Goal: Complete application form: Complete application form

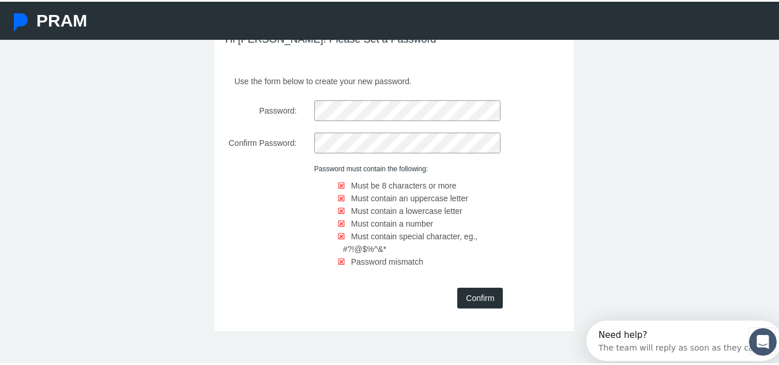
scroll to position [9, 0]
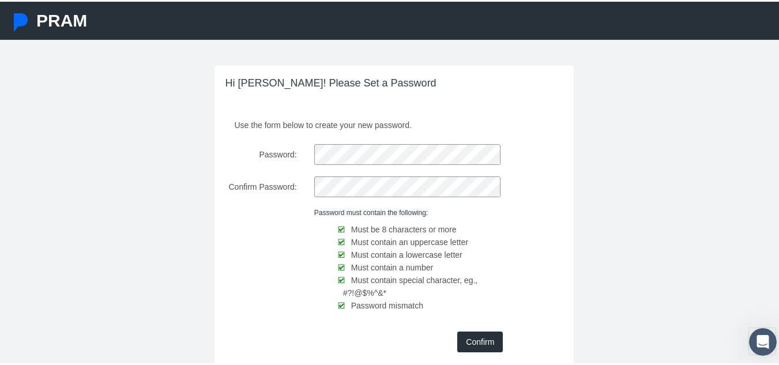
click at [471, 339] on input "Confirm" at bounding box center [480, 340] width 46 height 21
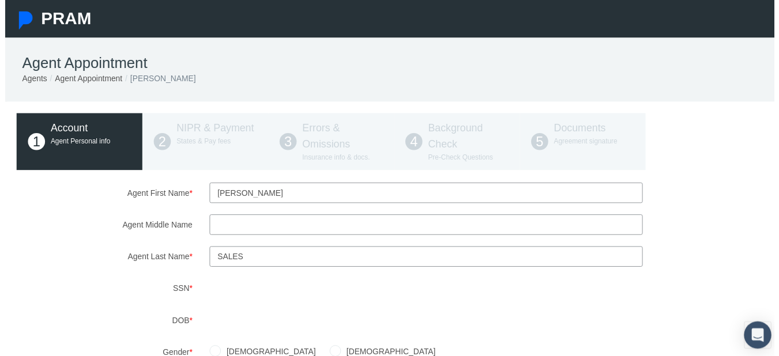
drag, startPoint x: 0, startPoint y: 0, endPoint x: 267, endPoint y: 346, distance: 436.8
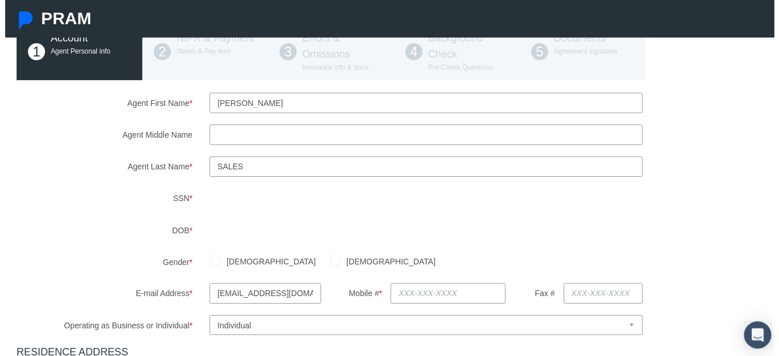
scroll to position [136, 0]
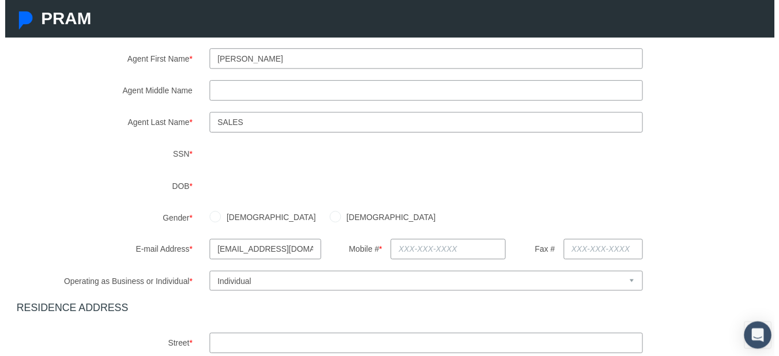
click at [325, 288] on select "Select Business or Individual Business Individual" at bounding box center [426, 285] width 439 height 20
select select "1"
click at [207, 275] on select "Select Business or Individual Business Individual" at bounding box center [426, 285] width 439 height 20
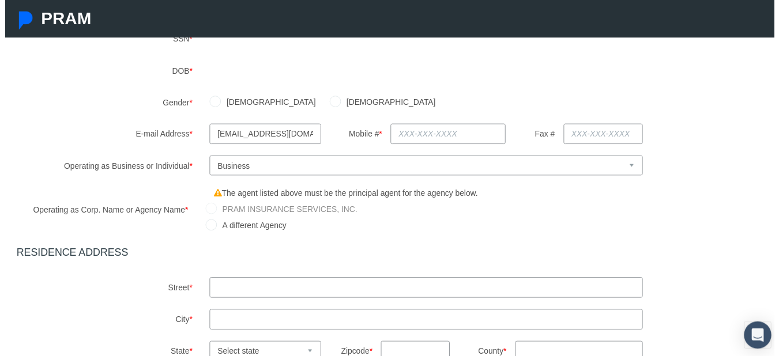
scroll to position [258, 0]
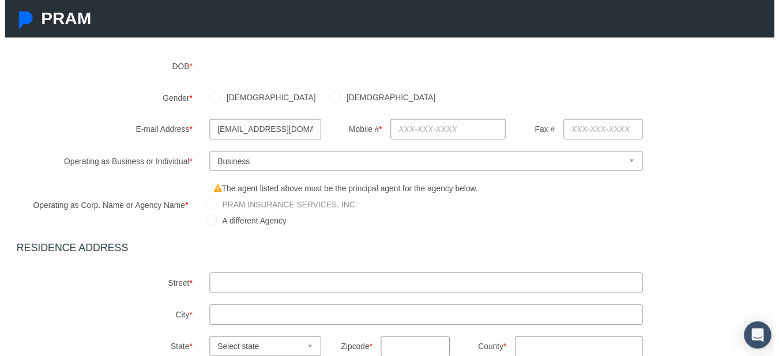
click at [308, 287] on input "text" at bounding box center [426, 286] width 439 height 21
type input "[STREET_ADDRESS][PERSON_NAME]"
type input "9046990759"
type input "[GEOGRAPHIC_DATA]"
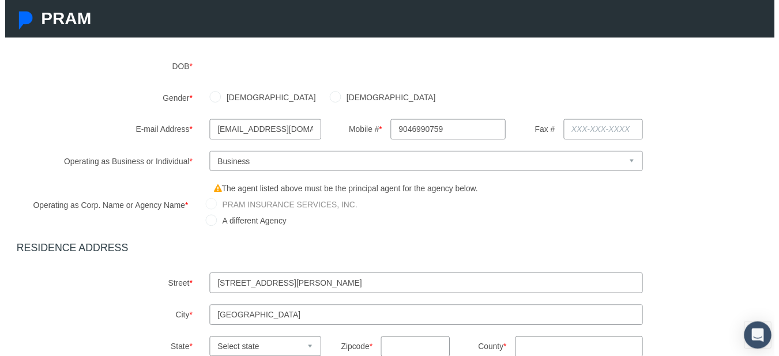
select select "FL"
type input "32073"
type input "FL"
type input "[PHONE_NUMBER]"
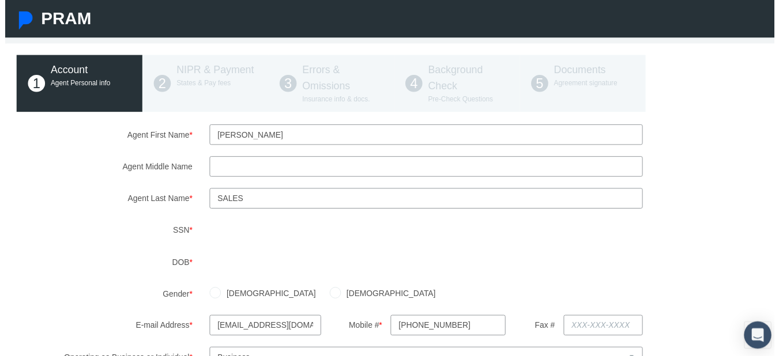
scroll to position [58, 0]
click at [265, 138] on input "[PERSON_NAME]" at bounding box center [426, 137] width 439 height 21
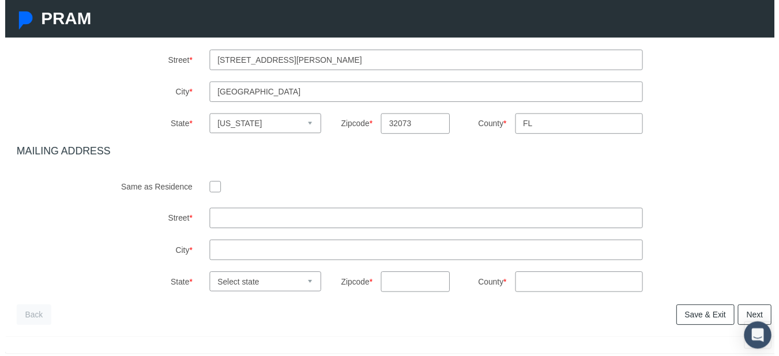
scroll to position [483, 0]
click at [217, 190] on div at bounding box center [426, 188] width 439 height 17
click at [211, 188] on input "checkbox" at bounding box center [213, 190] width 12 height 12
checkbox input "true"
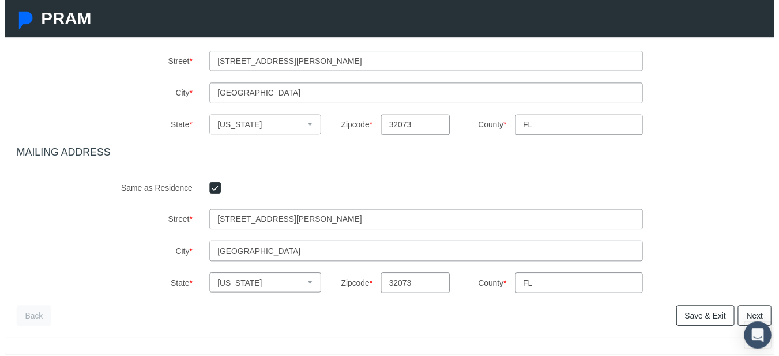
scroll to position [431, 0]
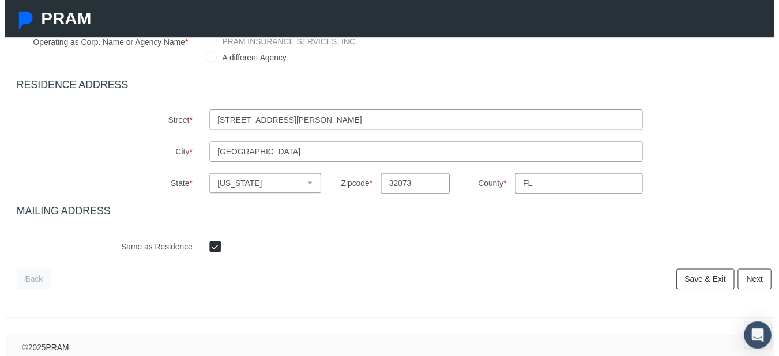
click at [748, 273] on link "Next" at bounding box center [759, 283] width 34 height 21
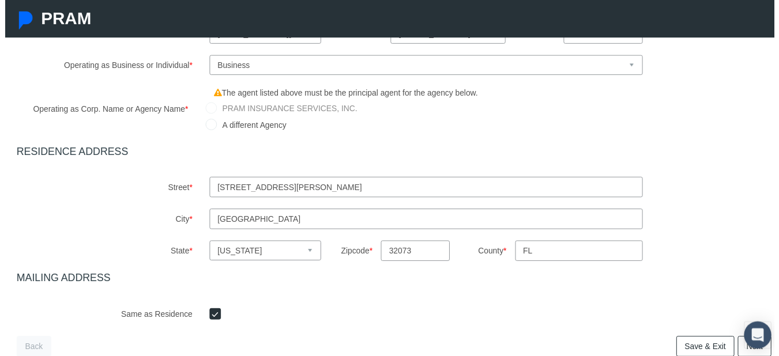
scroll to position [365, 0]
click at [209, 129] on input "A different Agency" at bounding box center [209, 128] width 12 height 12
radio input "true"
type input "[PERSON_NAME]"
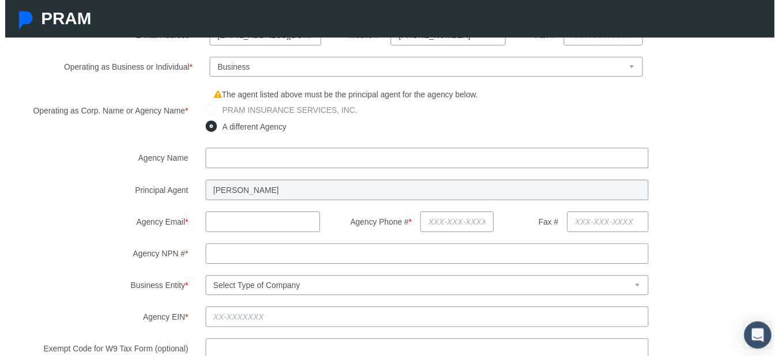
click at [226, 167] on input "text" at bounding box center [427, 160] width 449 height 21
type input "CS Global Networks LLC"
click at [210, 228] on input "text" at bounding box center [261, 225] width 116 height 21
type input "[EMAIL_ADDRESS][DOMAIN_NAME]"
type input "[PHONE_NUMBER]"
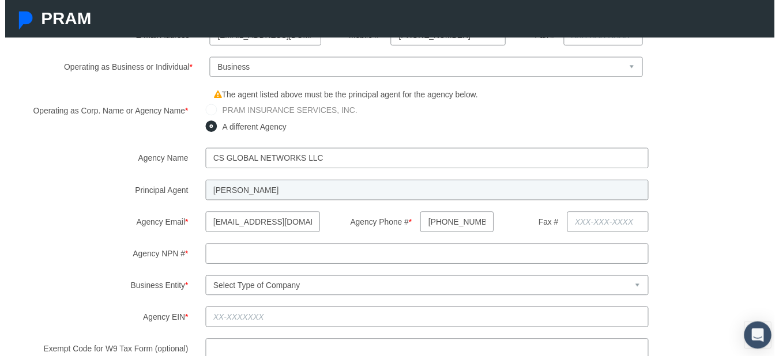
click at [230, 253] on input "Agency NPN # *" at bounding box center [427, 257] width 449 height 21
type input "16899695"
click at [262, 288] on select "Select Type of Company Individual/Sole Proprietorship Partnership C Corporation…" at bounding box center [427, 289] width 449 height 20
select select "5"
click at [203, 279] on select "Select Type of Company Individual/Sole Proprietorship Partnership C Corporation…" at bounding box center [427, 289] width 449 height 20
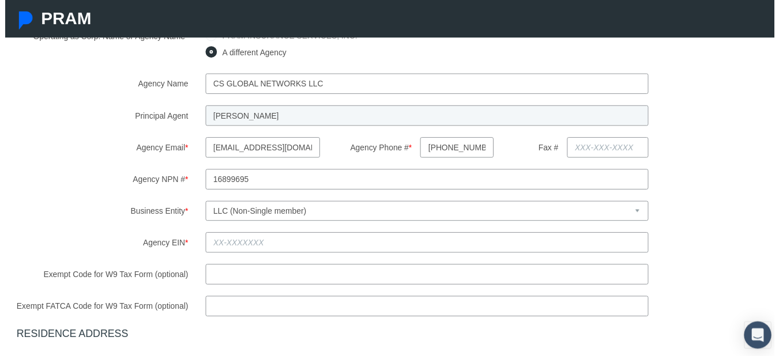
scroll to position [442, 0]
click at [262, 242] on input "Agency EIN *" at bounding box center [427, 244] width 449 height 21
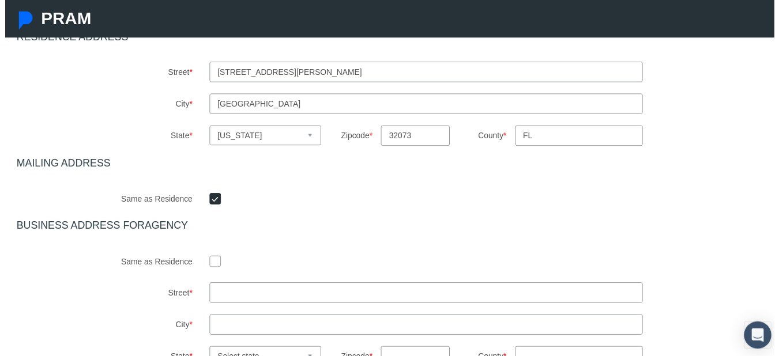
scroll to position [744, 0]
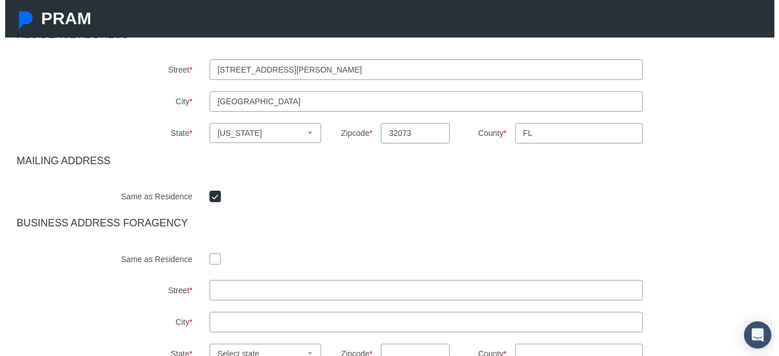
type input "[US_EMPLOYER_IDENTIFICATION_NUMBER]"
click at [211, 260] on input "checkbox" at bounding box center [213, 262] width 12 height 12
checkbox input "true"
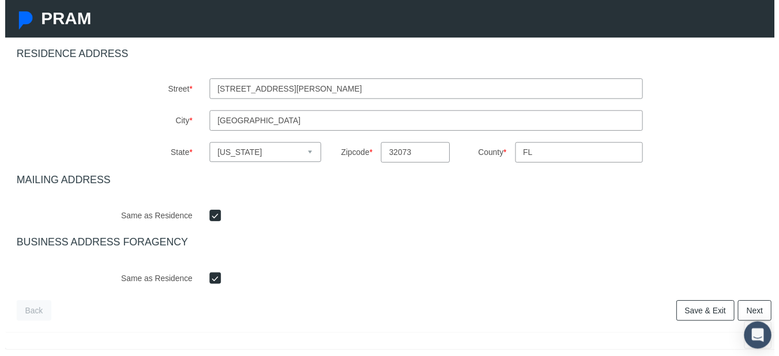
scroll to position [765, 0]
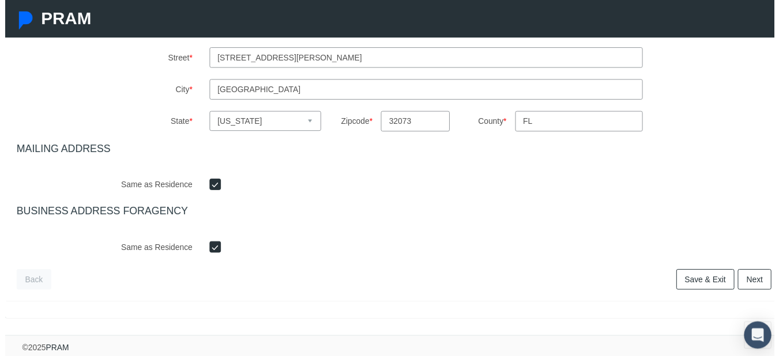
click at [750, 273] on link "Next" at bounding box center [759, 283] width 34 height 21
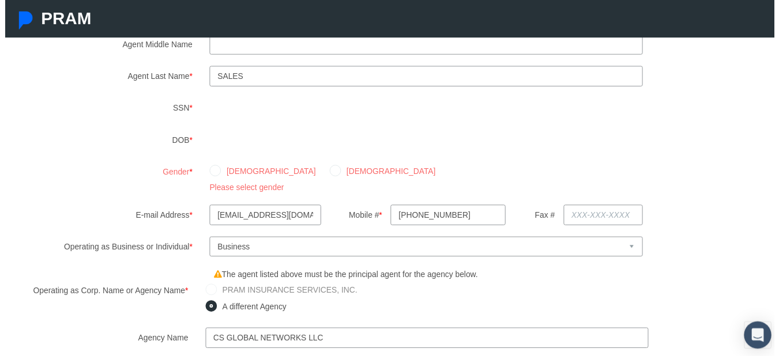
scroll to position [154, 0]
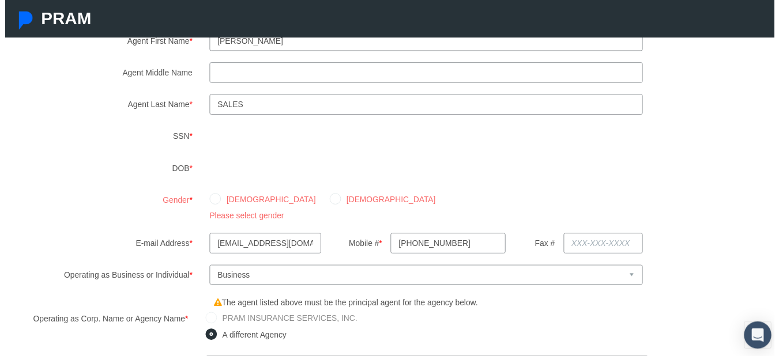
click at [208, 203] on input "[DEMOGRAPHIC_DATA]" at bounding box center [213, 202] width 12 height 12
radio input "true"
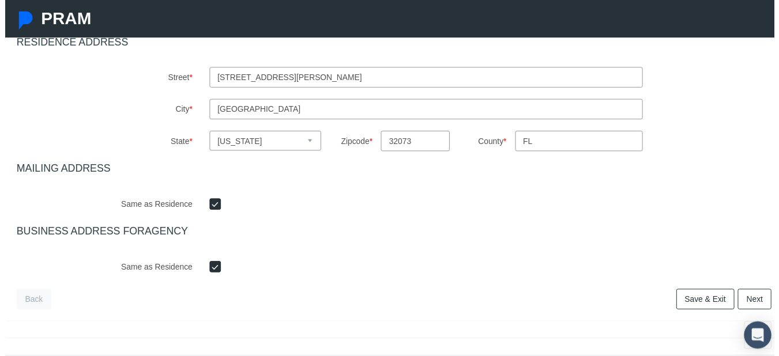
scroll to position [726, 0]
click at [753, 301] on link "Next" at bounding box center [759, 301] width 34 height 21
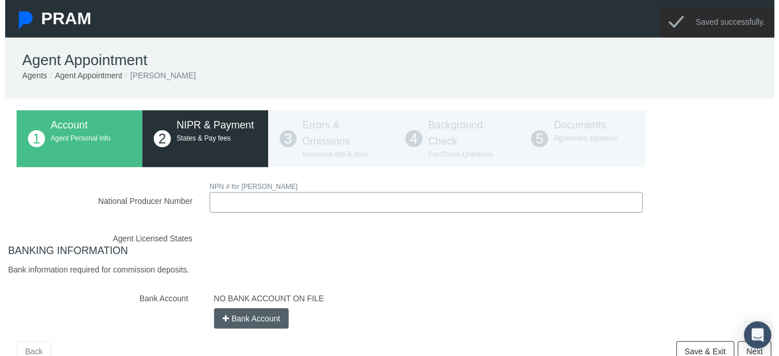
scroll to position [0, 0]
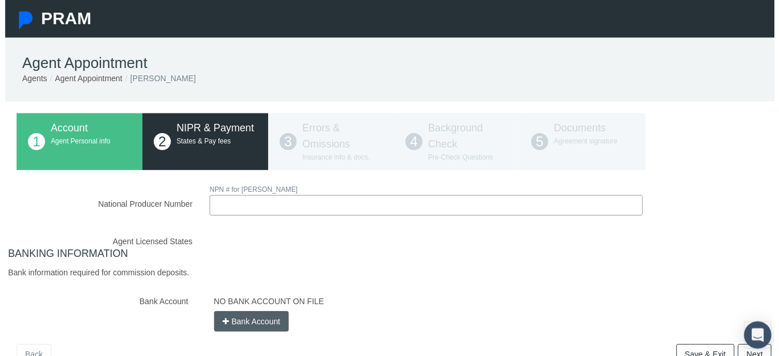
click at [220, 202] on input "National Producer Number" at bounding box center [426, 208] width 439 height 21
type input "7634153"
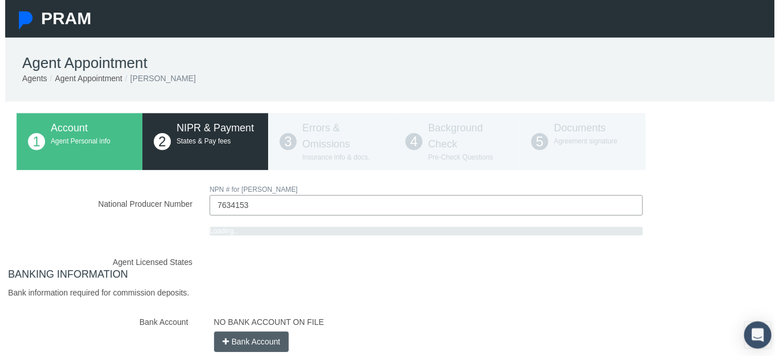
click at [194, 252] on div "National Producer Number NPN # for [PERSON_NAME] SALES 7634153 Loading.." at bounding box center [394, 271] width 765 height 172
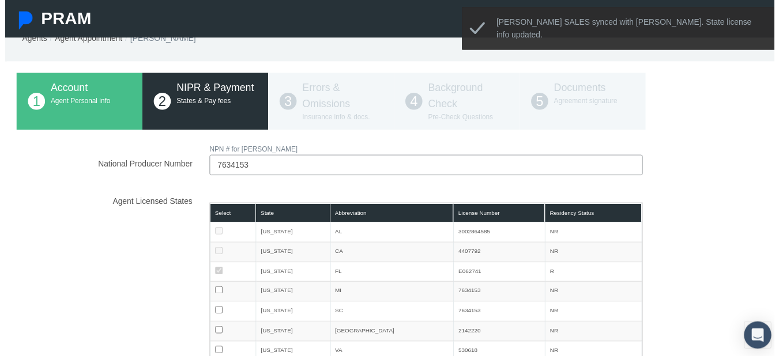
scroll to position [44, 0]
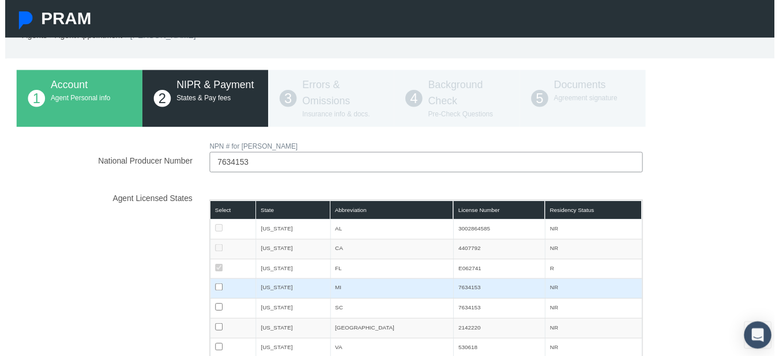
click at [213, 291] on input "checkbox" at bounding box center [216, 290] width 7 height 7
checkbox input "true"
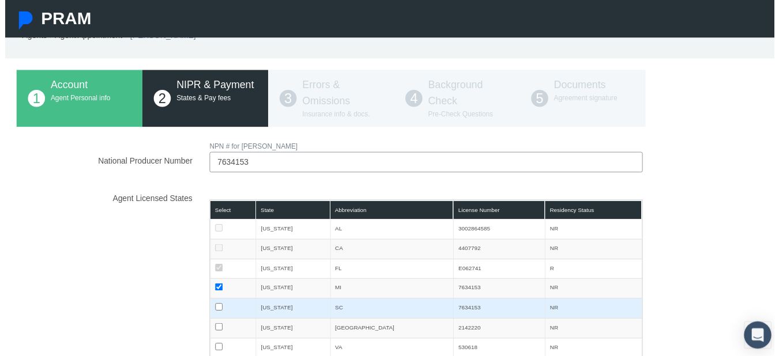
click at [213, 310] on input "checkbox" at bounding box center [216, 310] width 7 height 7
checkbox input "true"
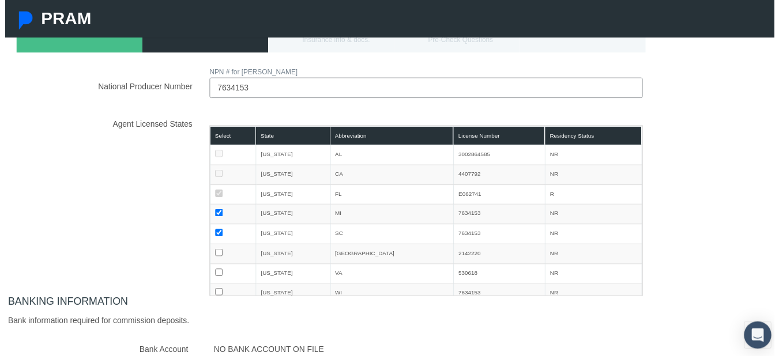
scroll to position [123, 0]
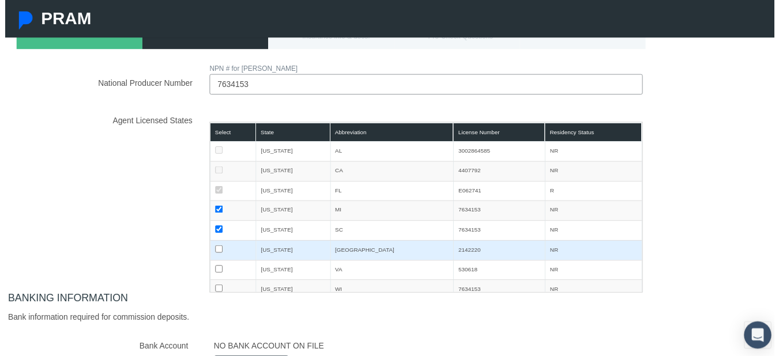
click at [215, 253] on input "checkbox" at bounding box center [216, 252] width 7 height 7
checkbox input "true"
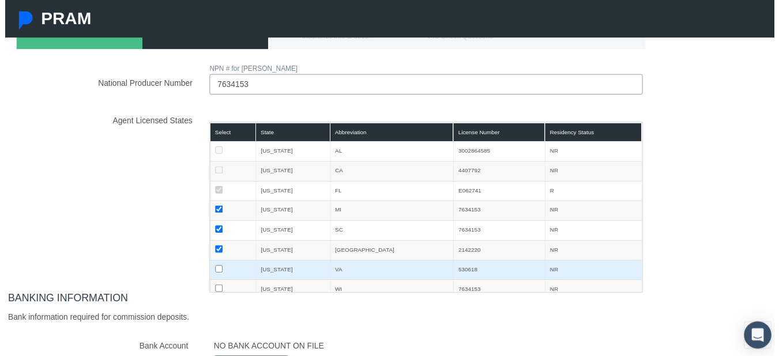
click at [213, 273] on input "checkbox" at bounding box center [216, 272] width 7 height 7
checkbox input "true"
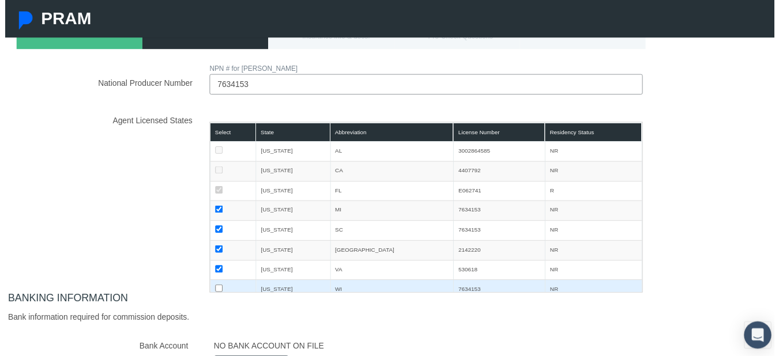
click at [214, 292] on input "checkbox" at bounding box center [216, 291] width 7 height 7
checkbox input "true"
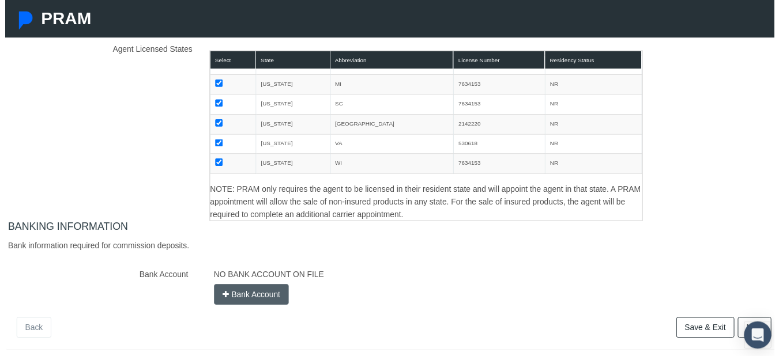
scroll to position [198, 0]
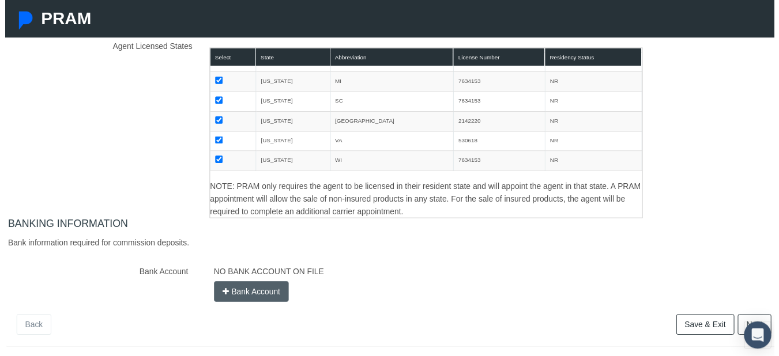
click at [253, 296] on button "Bank Account" at bounding box center [250, 296] width 76 height 21
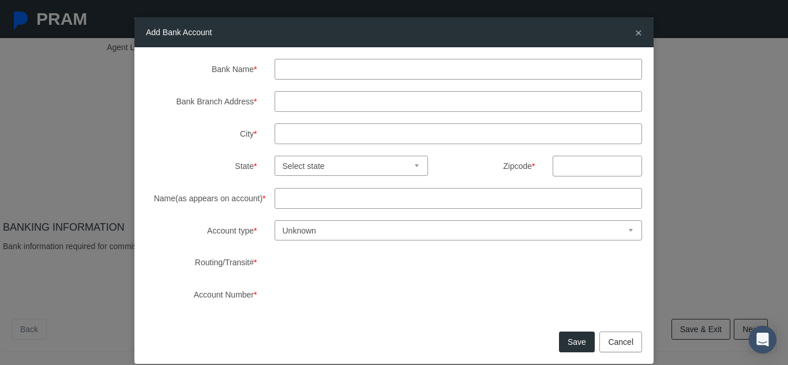
click at [282, 73] on input "Bank Name *" at bounding box center [459, 69] width 368 height 21
type input "[PERSON_NAME] Fargo Bank"
click at [284, 96] on input "Bank Branch Address *" at bounding box center [459, 101] width 368 height 21
click at [297, 103] on input "Bank Branch Address *" at bounding box center [459, 101] width 368 height 21
type input "[PERSON_NAME] Blvd"
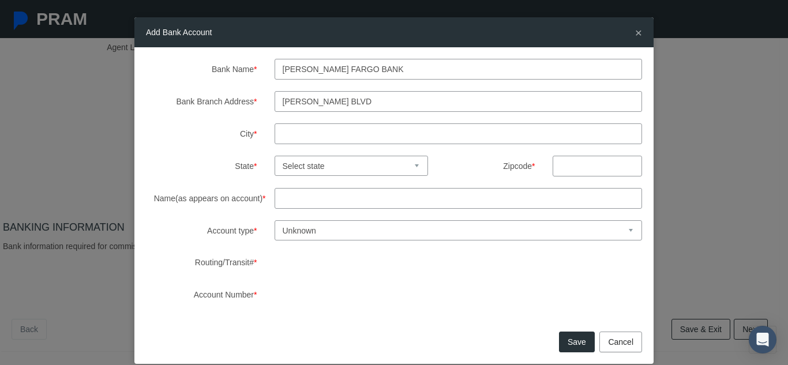
click at [290, 130] on input "City *" at bounding box center [459, 133] width 368 height 21
type input "[GEOGRAPHIC_DATA]"
click at [310, 169] on select "Select state [US_STATE] [US_STATE] [US_STATE] [US_STATE] [US_STATE] [US_STATE] …" at bounding box center [352, 166] width 154 height 20
select select "FL"
click at [275, 156] on select "Select state [US_STATE] [US_STATE] [US_STATE] [US_STATE] [US_STATE] [US_STATE] …" at bounding box center [352, 166] width 154 height 20
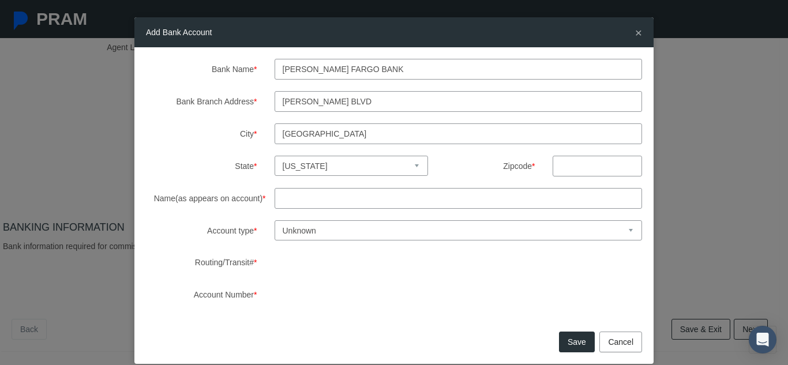
click at [565, 165] on input "text" at bounding box center [597, 166] width 89 height 21
type input "32073"
click at [307, 202] on input "Name(as appears on account) *" at bounding box center [459, 198] width 368 height 21
type input "CS Global Networks LLC"
click at [291, 229] on select "Unknown Checking Savings" at bounding box center [459, 230] width 368 height 20
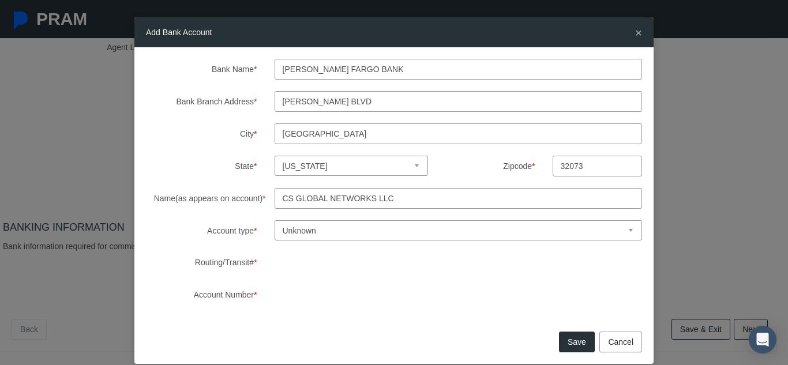
select select "1"
click at [275, 220] on select "Unknown Checking Savings" at bounding box center [459, 230] width 368 height 20
click at [568, 346] on button "Save" at bounding box center [577, 342] width 36 height 21
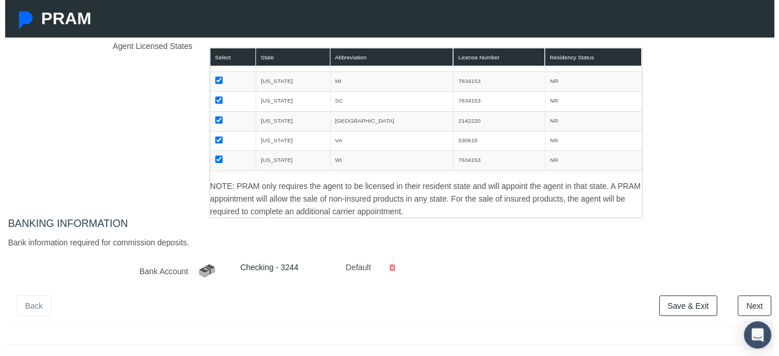
click at [691, 307] on link "Save & Exit" at bounding box center [692, 310] width 59 height 21
